Goal: Information Seeking & Learning: Find specific fact

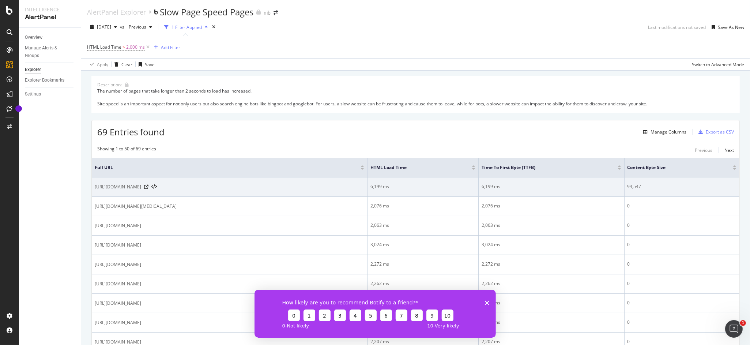
click at [141, 190] on span "[URL][DOMAIN_NAME]" at bounding box center [118, 186] width 46 height 7
copy div "[URL][DOMAIN_NAME]"
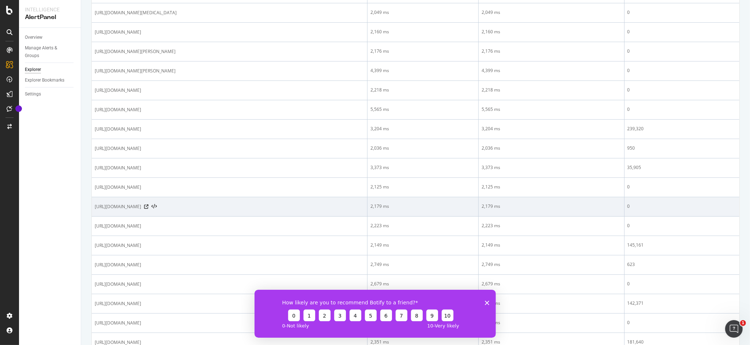
scroll to position [411, 0]
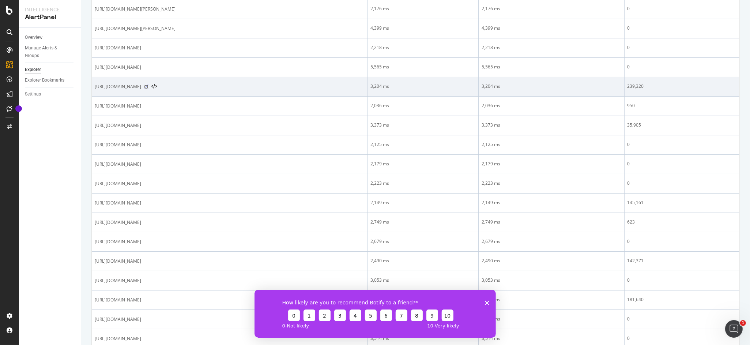
click at [149, 89] on icon at bounding box center [146, 87] width 4 height 4
